Goal: Check status: Check status

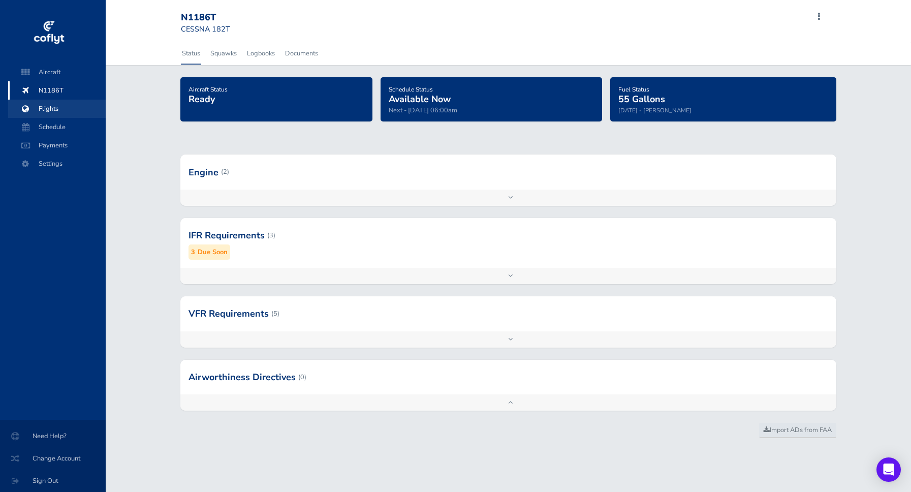
click at [37, 107] on span "Flights" at bounding box center [56, 109] width 77 height 18
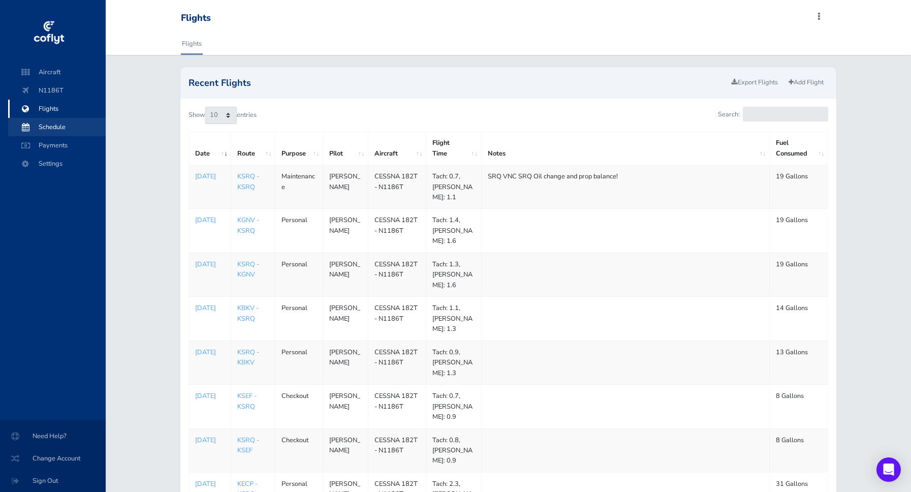
click at [68, 130] on span "Schedule" at bounding box center [56, 127] width 77 height 18
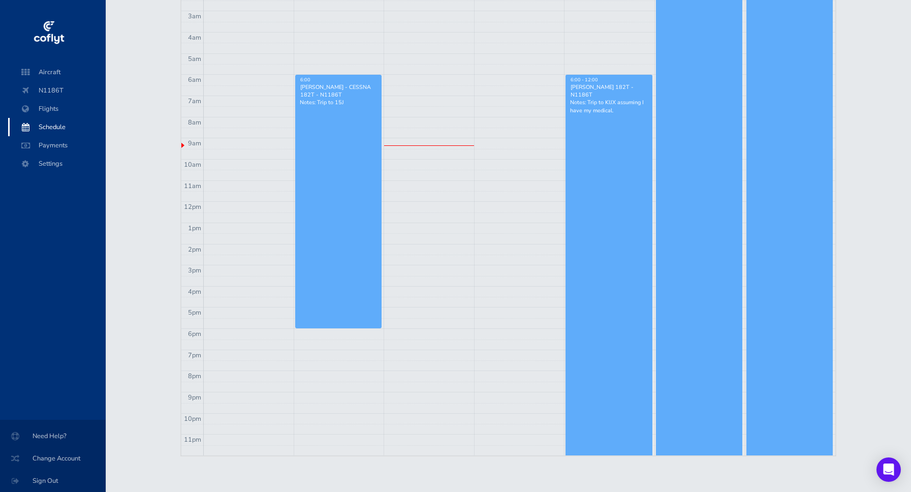
scroll to position [15, 0]
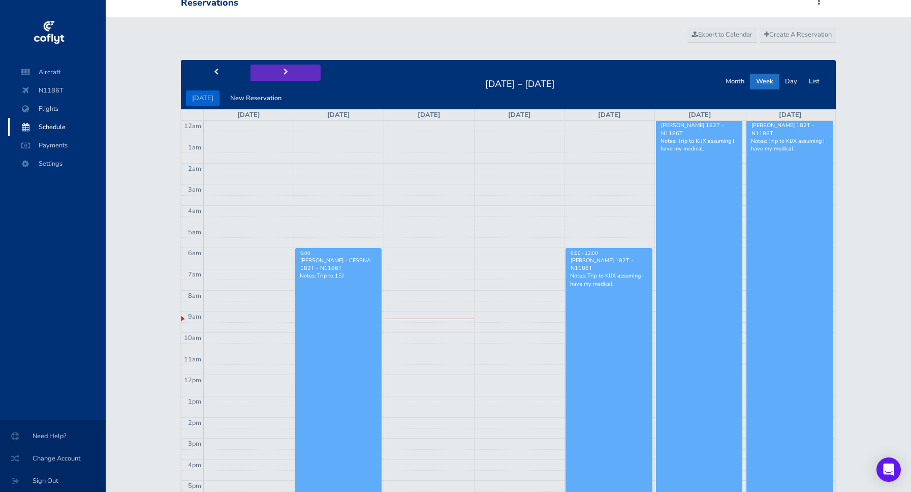
click at [285, 74] on button "next" at bounding box center [285, 72] width 70 height 16
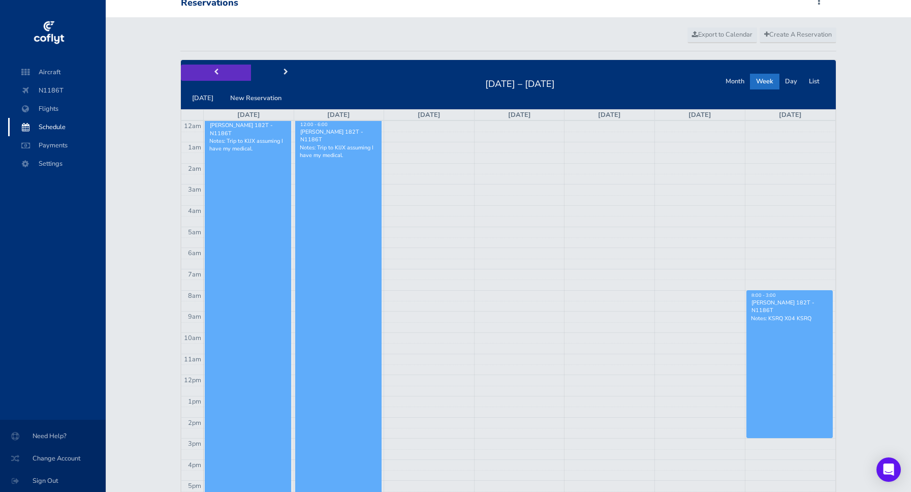
click at [217, 74] on button "prev" at bounding box center [216, 72] width 70 height 16
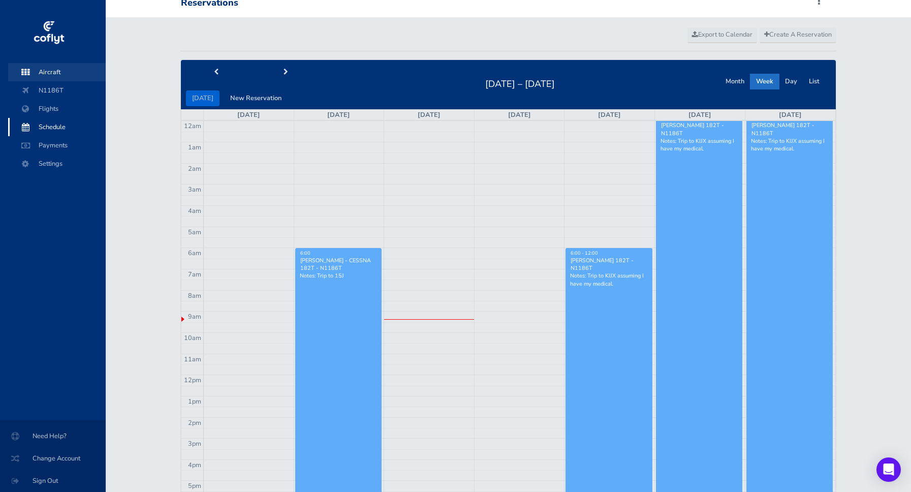
click at [45, 71] on span "Aircraft" at bounding box center [56, 72] width 77 height 18
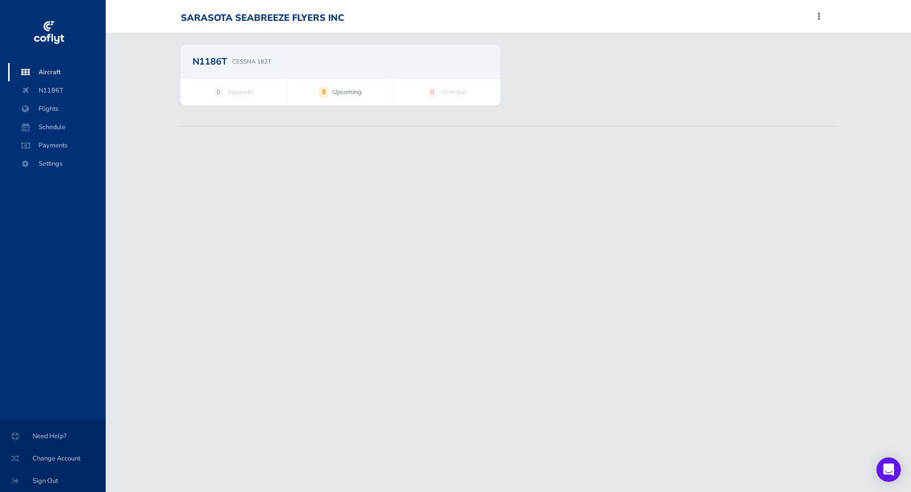
click at [344, 95] on span "Upcoming" at bounding box center [346, 92] width 29 height 10
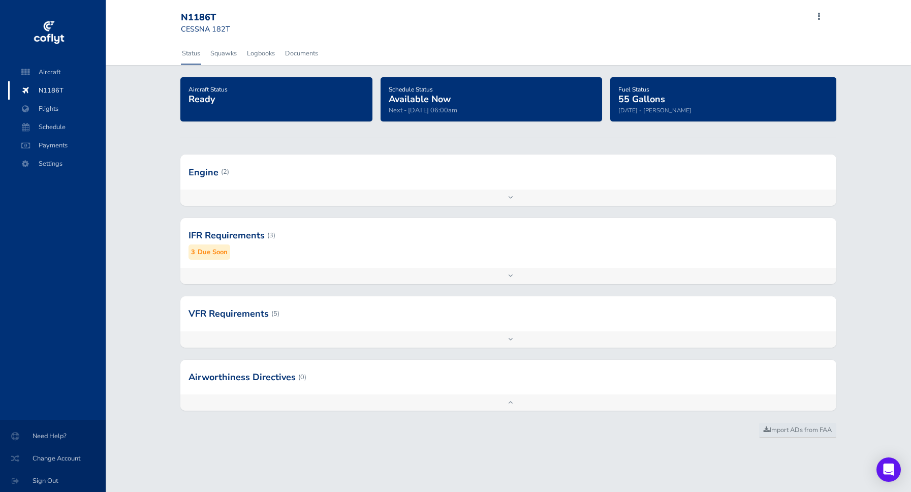
click at [508, 277] on div at bounding box center [508, 276] width 656 height 16
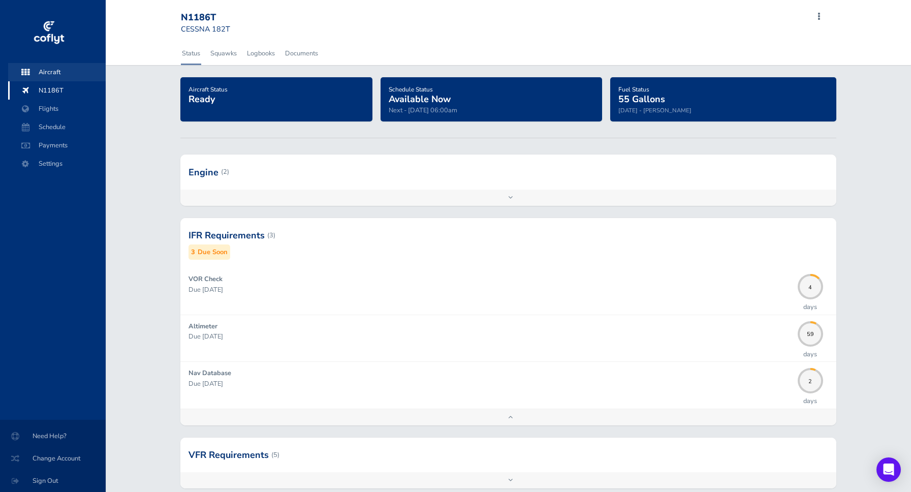
click at [61, 69] on span "Aircraft" at bounding box center [56, 72] width 77 height 18
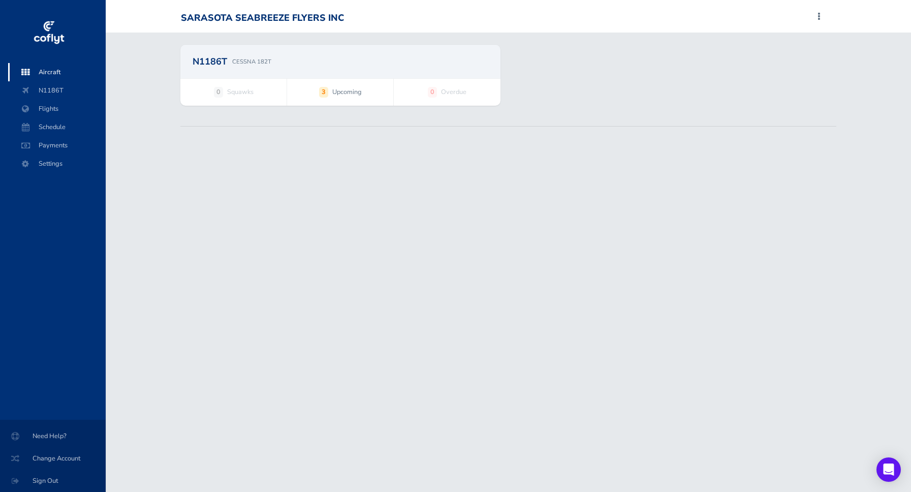
click at [333, 92] on span "Upcoming" at bounding box center [346, 92] width 29 height 10
